Goal: Obtain resource: Obtain resource

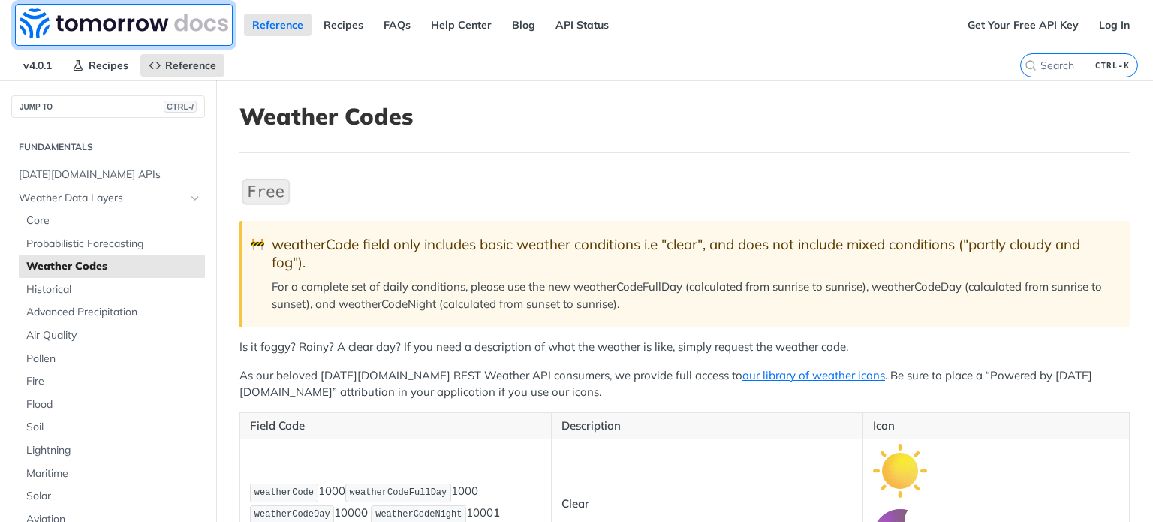
click at [97, 23] on img at bounding box center [124, 23] width 209 height 30
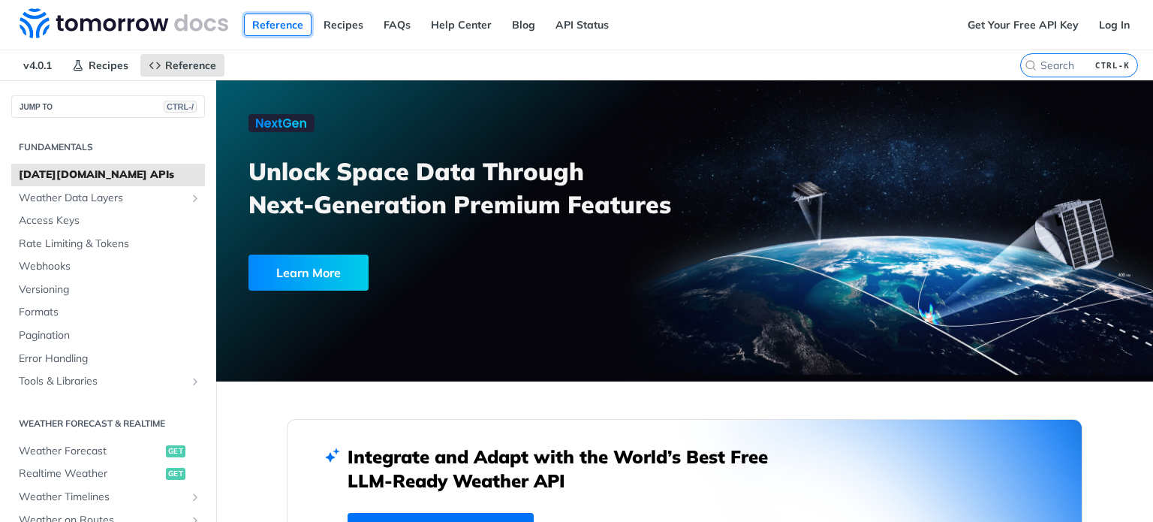
click at [268, 23] on link "Reference" at bounding box center [278, 25] width 68 height 23
click at [1006, 26] on link "Get Your Free API Key" at bounding box center [1023, 25] width 128 height 23
